Goal: Task Accomplishment & Management: Manage account settings

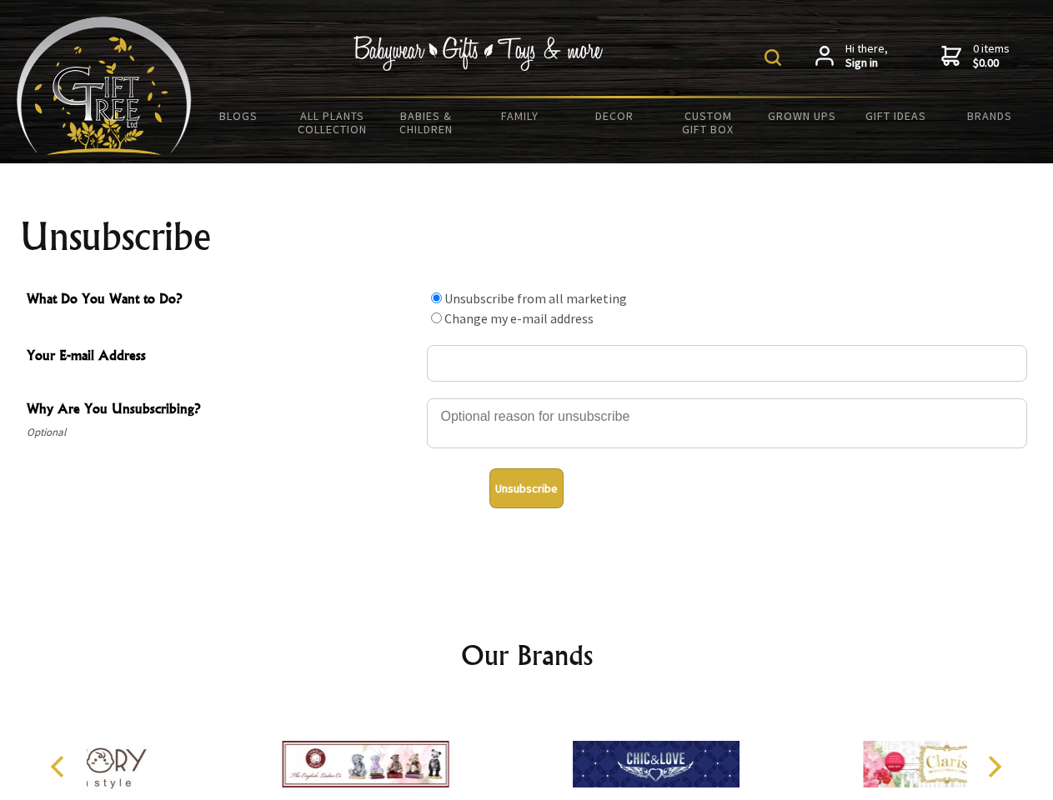
click at [775, 58] on img at bounding box center [772, 57] width 17 height 17
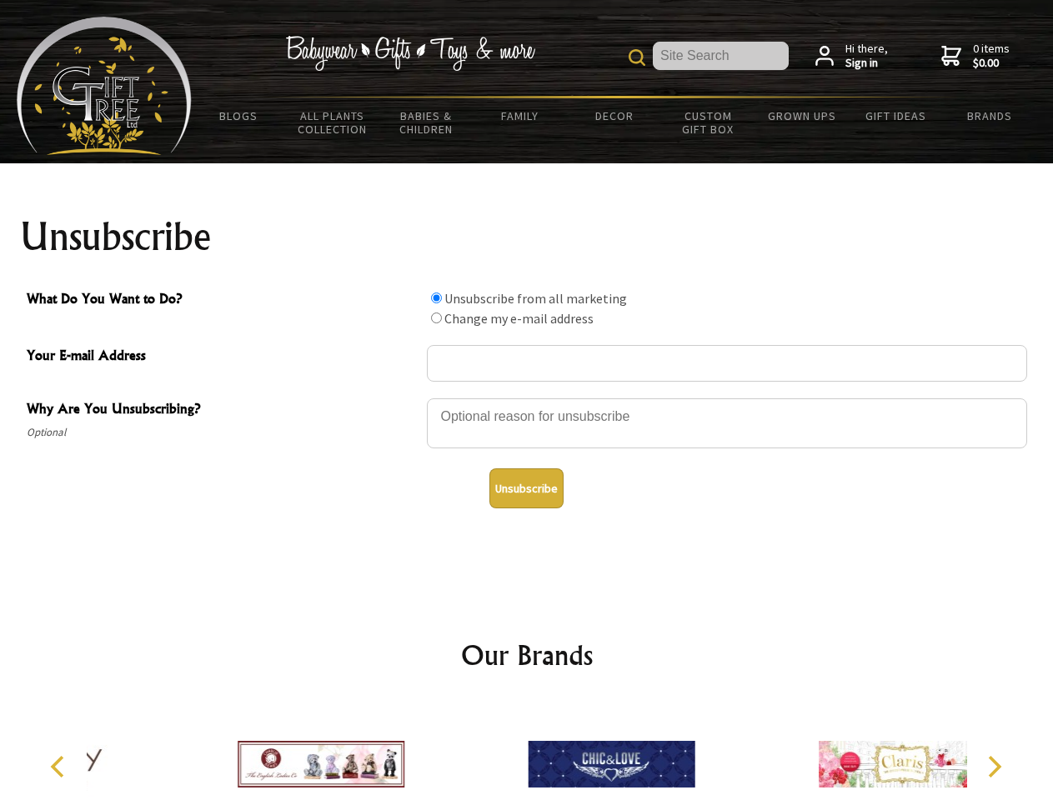
click at [527, 398] on div at bounding box center [727, 426] width 600 height 58
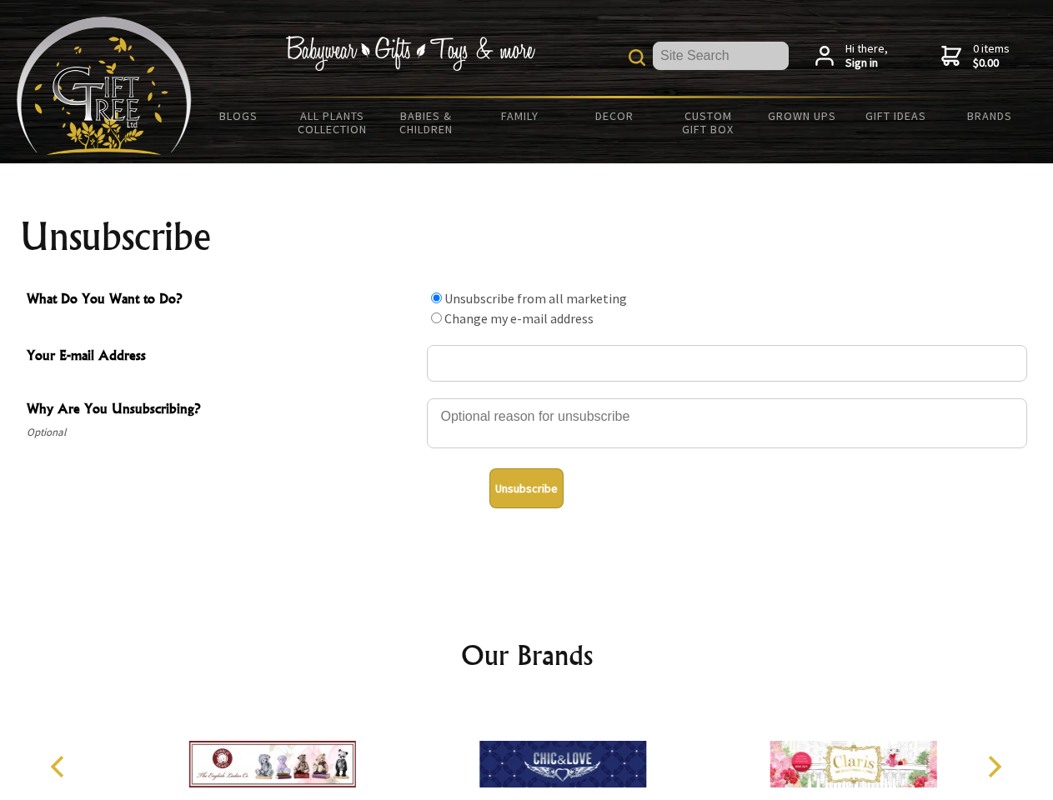
click at [436, 298] on input "What Do You Want to Do?" at bounding box center [436, 298] width 11 height 11
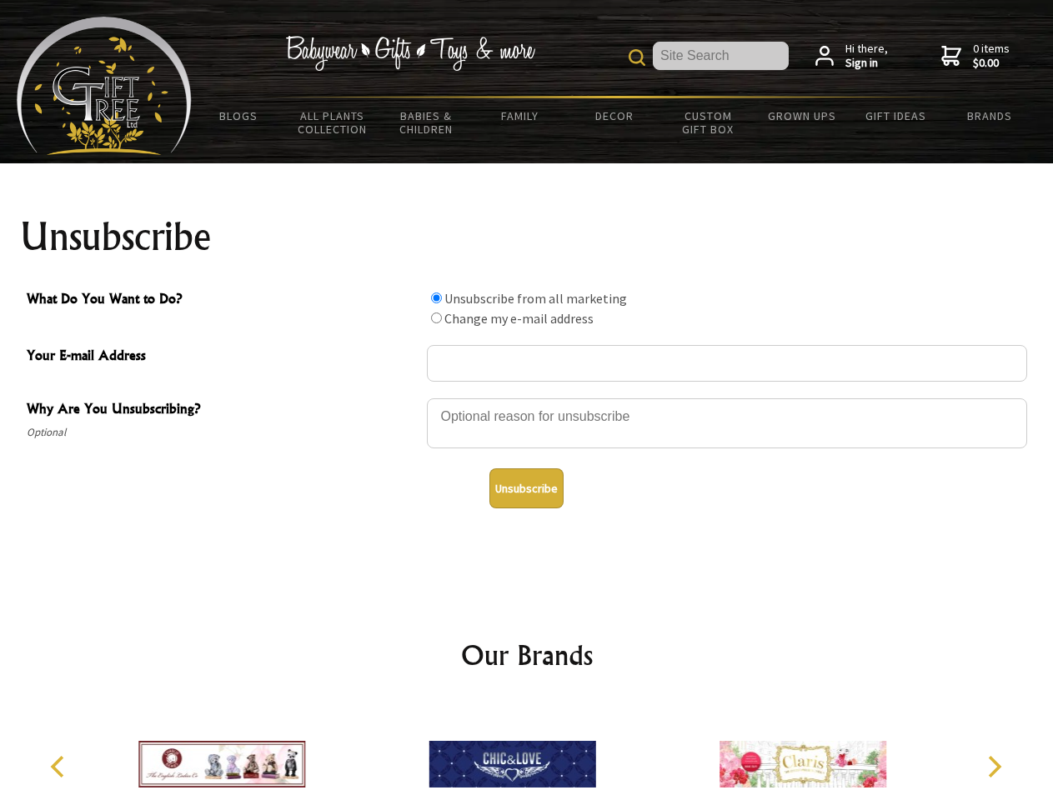
click at [436, 318] on input "What Do You Want to Do?" at bounding box center [436, 318] width 11 height 11
radio input "true"
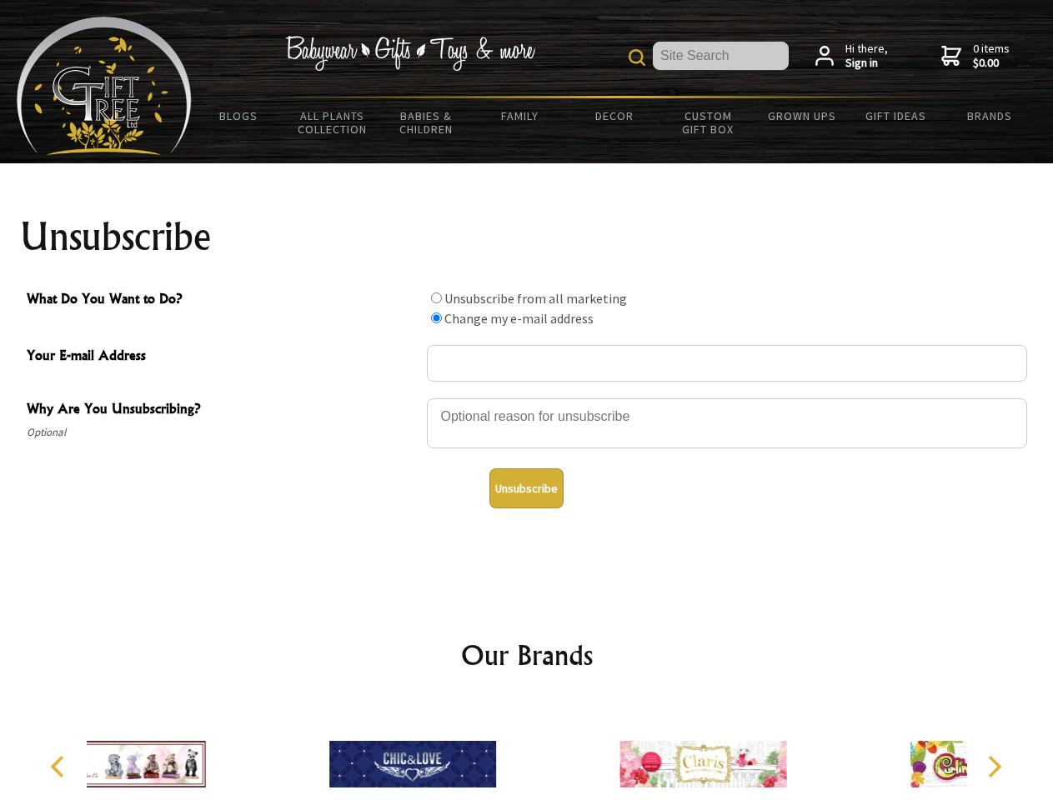
click at [526, 488] on button "Unsubscribe" at bounding box center [526, 488] width 74 height 40
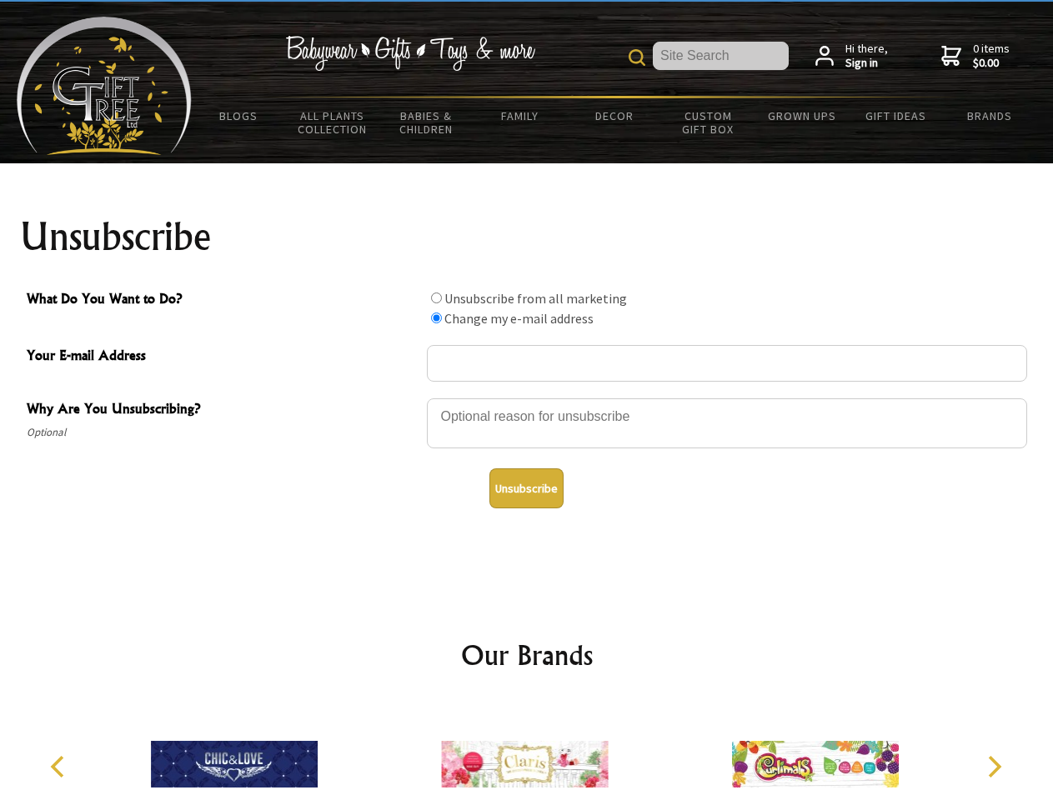
click at [527, 751] on img at bounding box center [524, 764] width 167 height 125
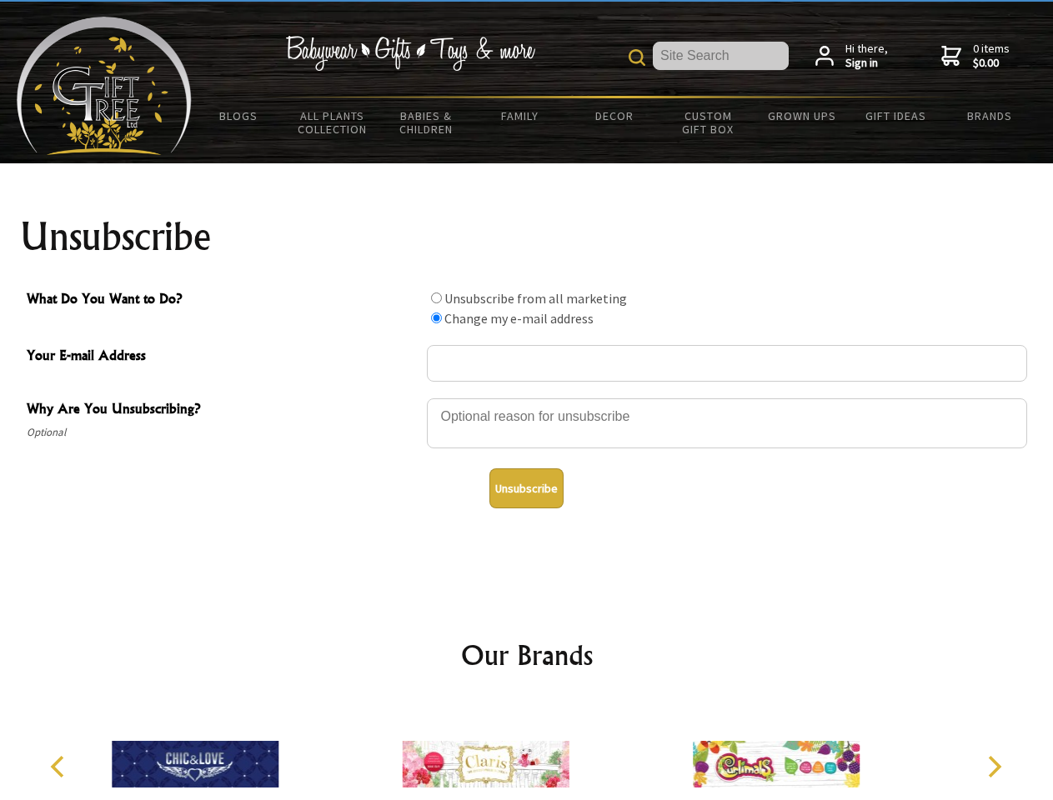
click at [60, 767] on icon "Previous" at bounding box center [59, 767] width 22 height 22
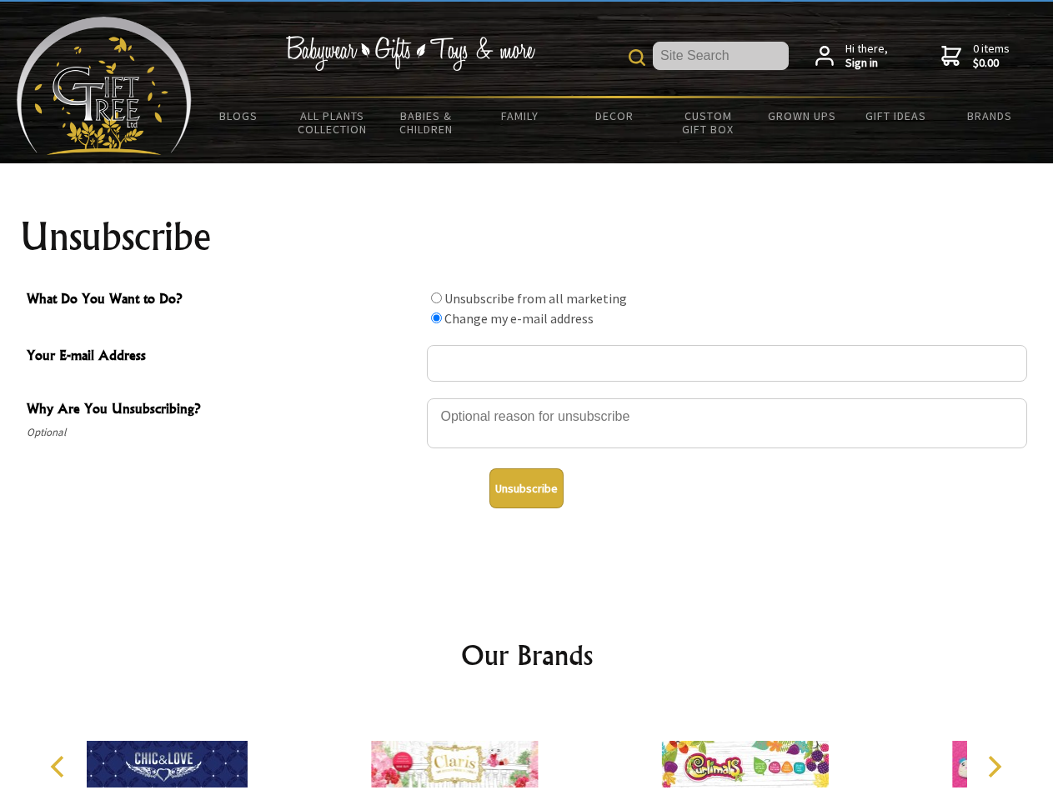
click at [994, 767] on icon "Next" at bounding box center [993, 767] width 22 height 22
